Goal: Task Accomplishment & Management: Manage account settings

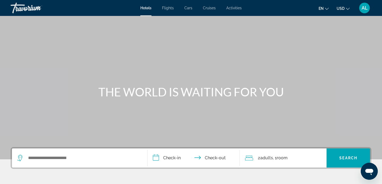
click at [25, 9] on div "Travorium" at bounding box center [37, 8] width 53 height 14
click at [35, 10] on div "Travorium" at bounding box center [37, 8] width 53 height 14
click at [366, 11] on div "AL" at bounding box center [365, 8] width 11 height 11
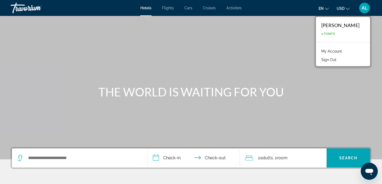
click at [345, 52] on link "My Account" at bounding box center [332, 51] width 26 height 7
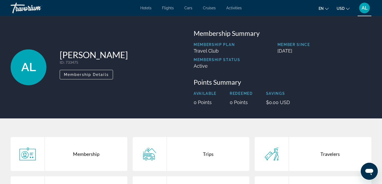
click at [99, 146] on div "Membership" at bounding box center [86, 154] width 83 height 34
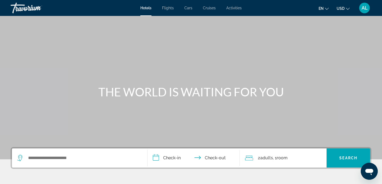
click at [232, 7] on span "Activities" at bounding box center [233, 8] width 15 height 4
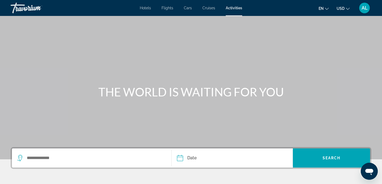
click at [232, 7] on span "Activities" at bounding box center [234, 8] width 16 height 4
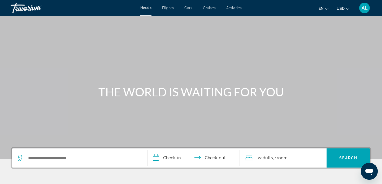
click at [365, 8] on span "AL" at bounding box center [365, 7] width 6 height 5
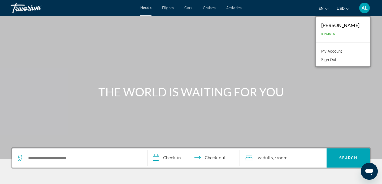
click at [345, 52] on link "My Account" at bounding box center [332, 51] width 26 height 7
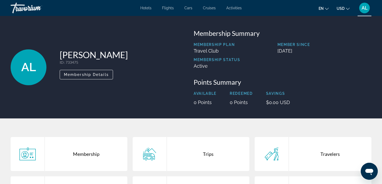
click at [91, 150] on div "Membership" at bounding box center [86, 154] width 83 height 34
